Goal: Task Accomplishment & Management: Manage account settings

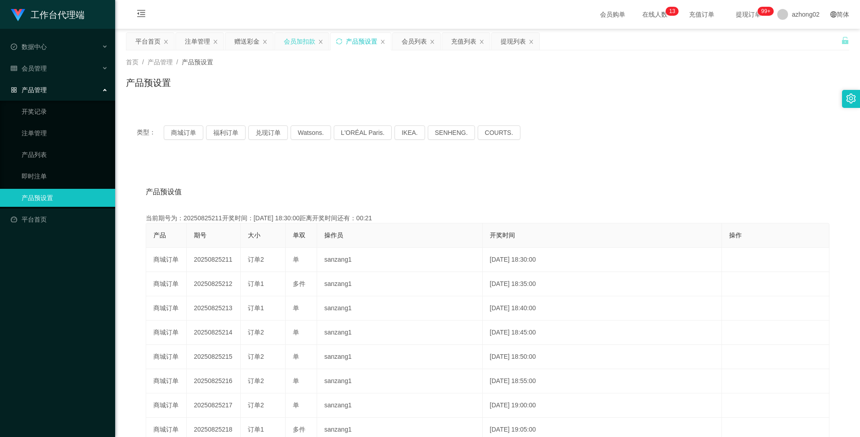
click at [292, 40] on div "会员加扣款" at bounding box center [299, 41] width 31 height 17
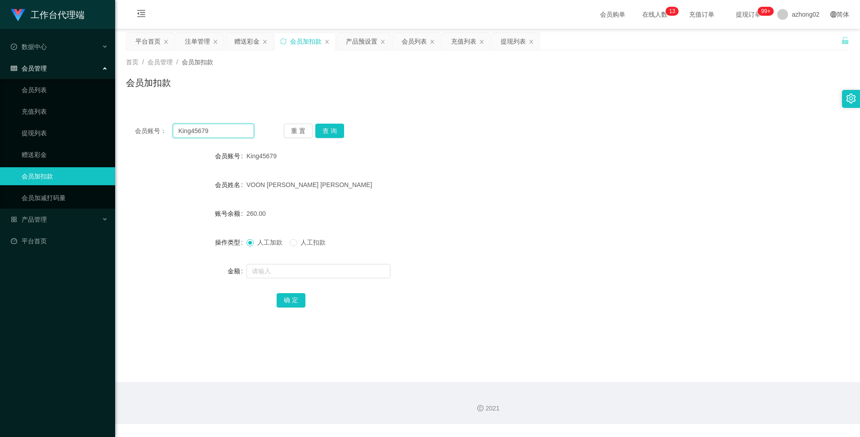
drag, startPoint x: 234, startPoint y: 132, endPoint x: 170, endPoint y: 130, distance: 64.4
click at [170, 130] on div "会员账号： King45679" at bounding box center [194, 131] width 119 height 14
paste input "SasaQ"
type input "SasaQ"
click at [336, 127] on button "查 询" at bounding box center [329, 131] width 29 height 14
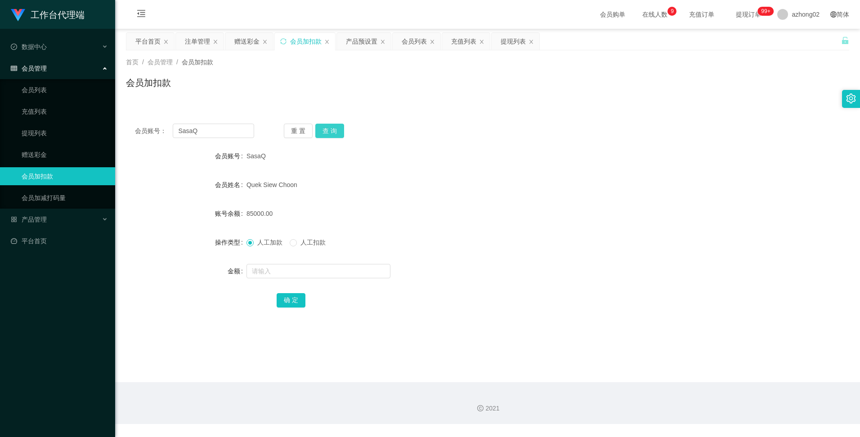
click at [325, 130] on button "查 询" at bounding box center [329, 131] width 29 height 14
drag, startPoint x: 190, startPoint y: 131, endPoint x: 167, endPoint y: 137, distance: 23.6
click at [168, 133] on div "会员账号： SasaQ" at bounding box center [194, 131] width 119 height 14
click at [191, 45] on div "注单管理" at bounding box center [197, 41] width 25 height 17
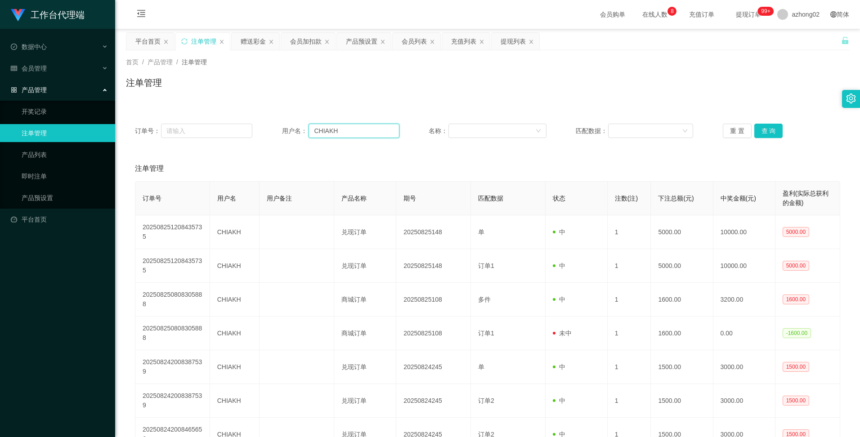
drag, startPoint x: 341, startPoint y: 130, endPoint x: 304, endPoint y: 129, distance: 36.9
click at [304, 129] on div "用户名： [PERSON_NAME]" at bounding box center [340, 131] width 117 height 14
paste input "SasaQ"
type input "SasaQ"
click at [766, 130] on button "查 询" at bounding box center [769, 131] width 29 height 14
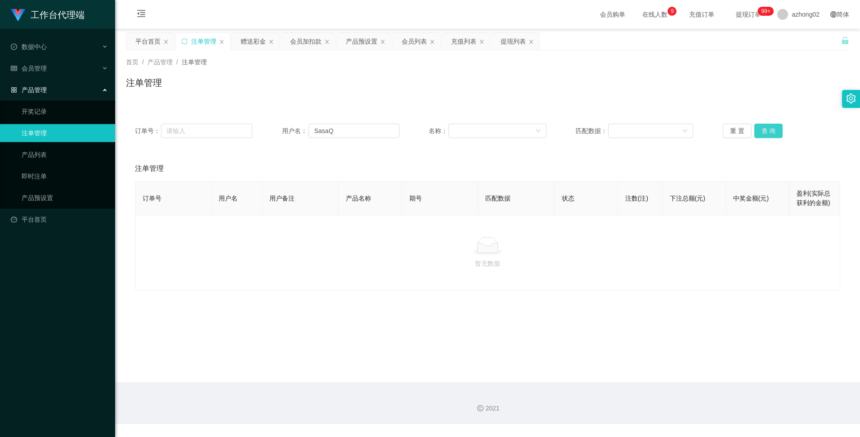
click at [766, 130] on button "查 询" at bounding box center [769, 131] width 29 height 14
click at [301, 47] on div "会员加扣款" at bounding box center [305, 41] width 31 height 17
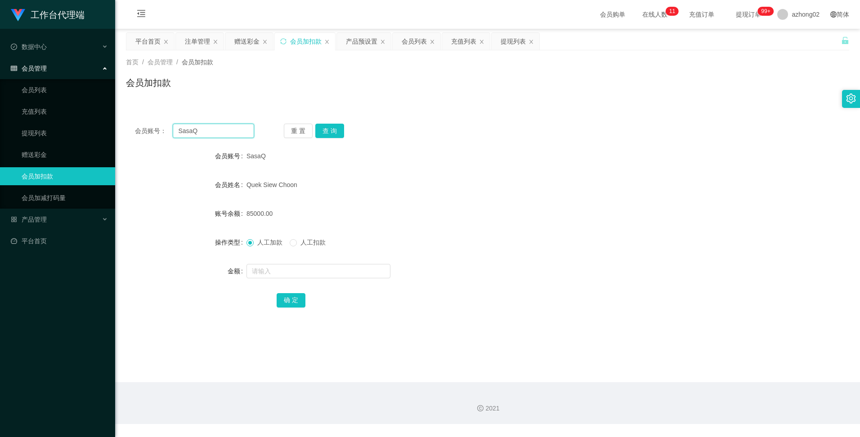
drag, startPoint x: 175, startPoint y: 131, endPoint x: 155, endPoint y: 131, distance: 19.8
click at [155, 131] on div "会员账号： SasaQ" at bounding box center [194, 131] width 119 height 14
paste input "0187708362"
type input "0187708362"
click at [329, 127] on button "查 询" at bounding box center [329, 131] width 29 height 14
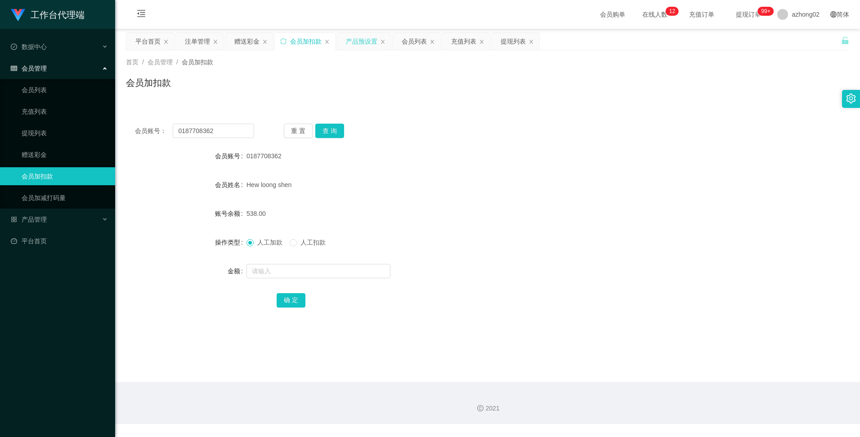
click at [364, 44] on div "产品预设置" at bounding box center [361, 41] width 31 height 17
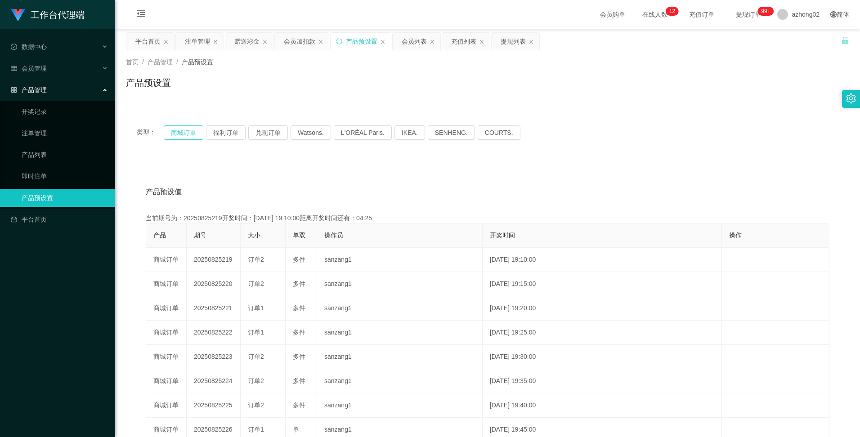
click at [188, 136] on button "商城订单" at bounding box center [184, 133] width 40 height 14
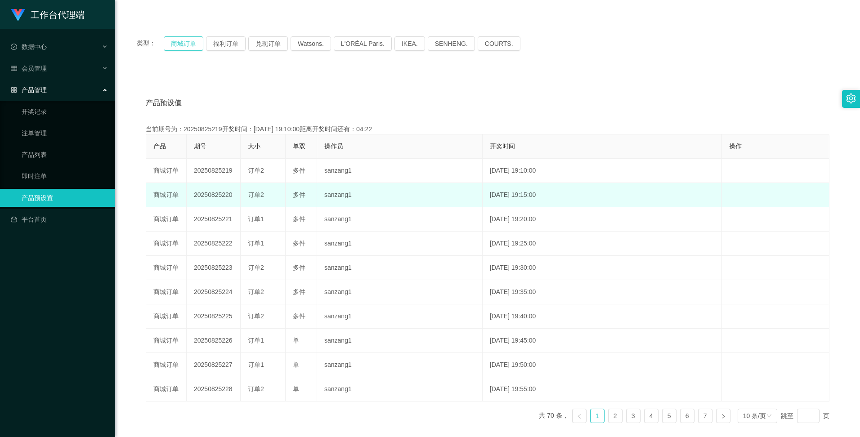
scroll to position [90, 0]
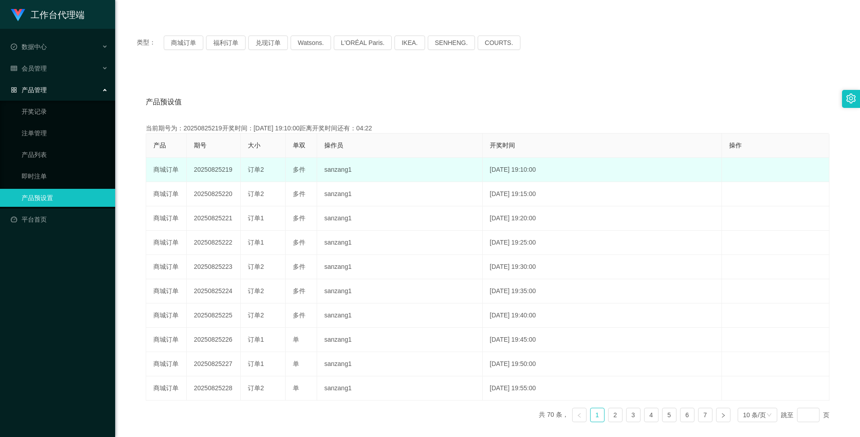
click at [216, 171] on td "20250825219" at bounding box center [214, 170] width 54 height 24
copy td "20250825219"
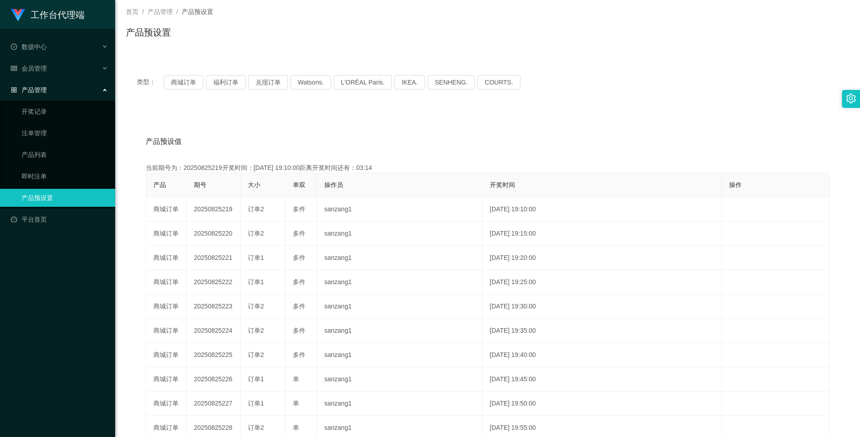
scroll to position [0, 0]
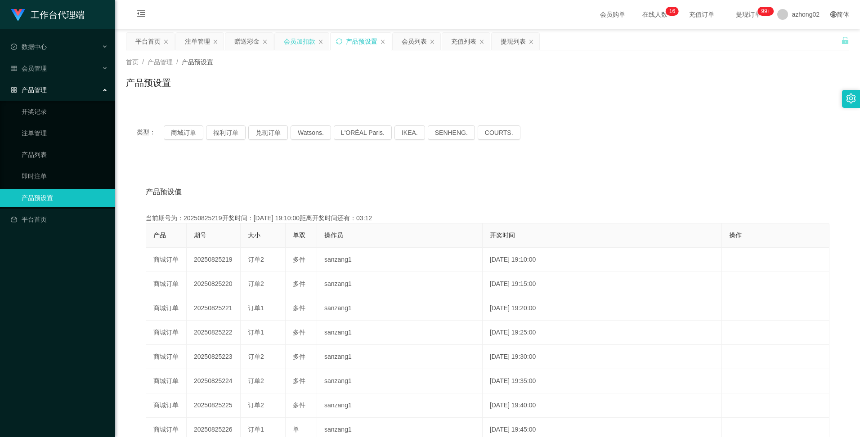
drag, startPoint x: 298, startPoint y: 40, endPoint x: 303, endPoint y: 41, distance: 5.0
click at [303, 41] on div "会员加扣款" at bounding box center [299, 41] width 31 height 17
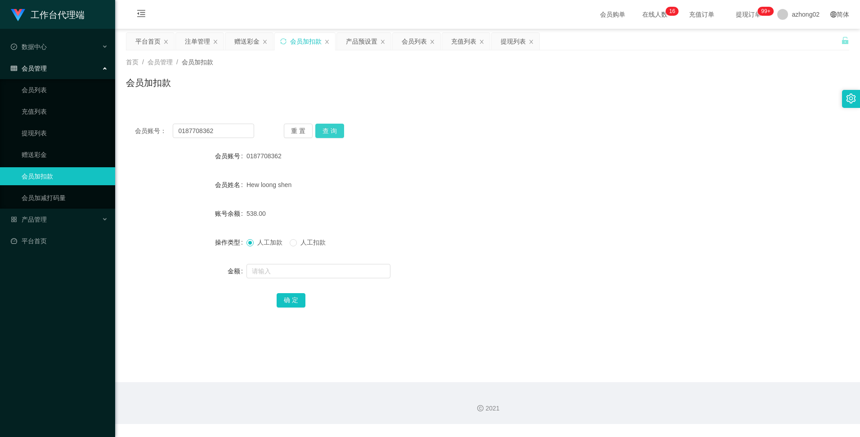
click at [332, 130] on button "查 询" at bounding box center [329, 131] width 29 height 14
click at [361, 38] on div "产品预设置" at bounding box center [361, 41] width 31 height 17
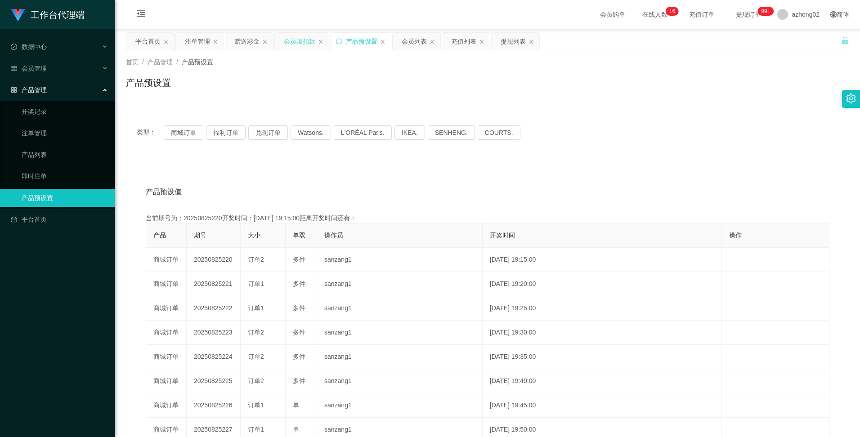
click at [300, 43] on div "会员加扣款" at bounding box center [299, 41] width 31 height 17
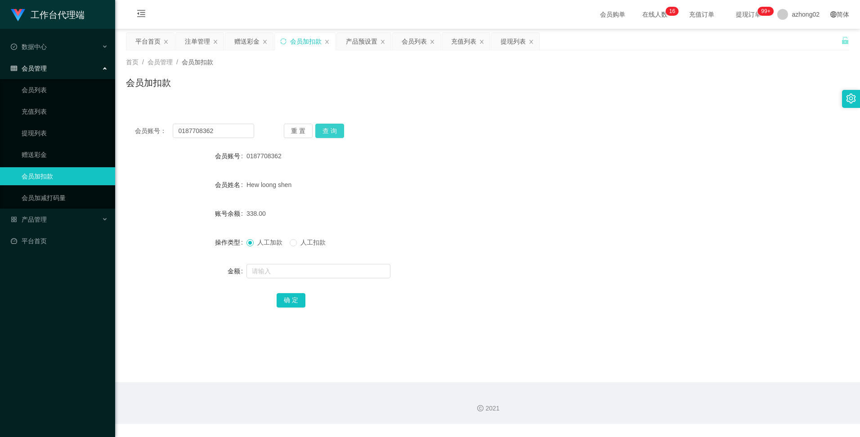
click at [325, 131] on button "查 询" at bounding box center [329, 131] width 29 height 14
